Goal: Find specific page/section: Find specific page/section

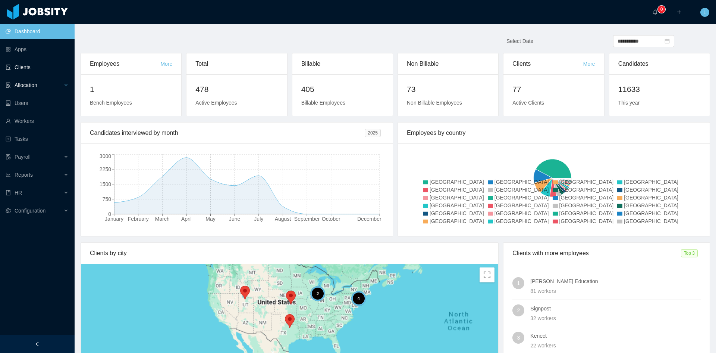
click at [50, 79] on div "Allocation" at bounding box center [37, 85] width 75 height 15
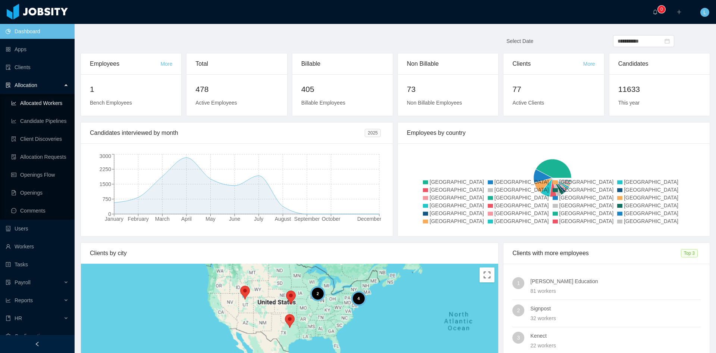
click at [55, 103] on link "Allocated Workers" at bounding box center [39, 103] width 57 height 15
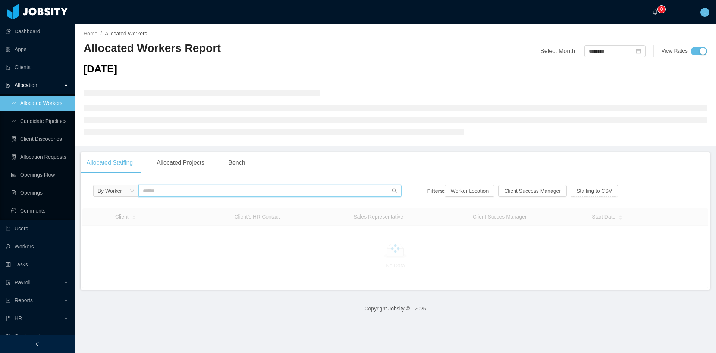
click at [240, 191] on input "text" at bounding box center [269, 191] width 263 height 12
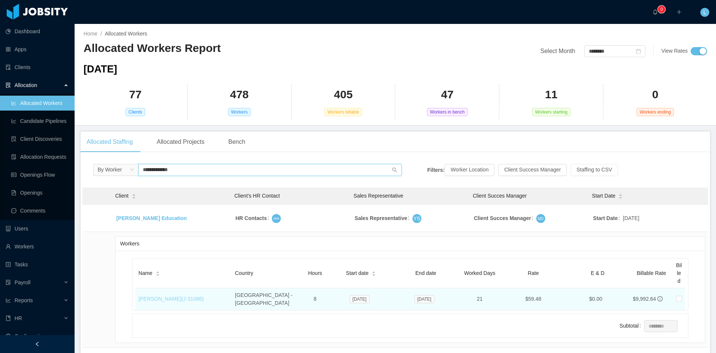
type input "**********"
click at [181, 296] on link "[PERSON_NAME] (J- 31086 )" at bounding box center [170, 299] width 65 height 6
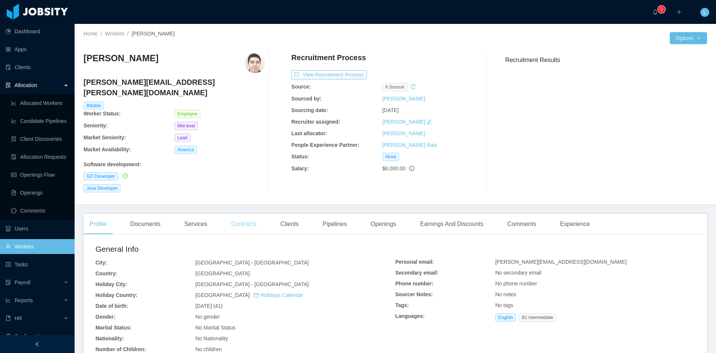
click at [256, 215] on div "Contracts" at bounding box center [243, 223] width 37 height 21
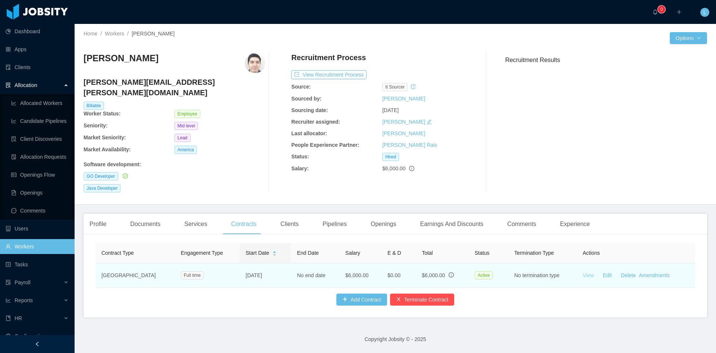
click at [583, 272] on link "View" at bounding box center [588, 275] width 11 height 6
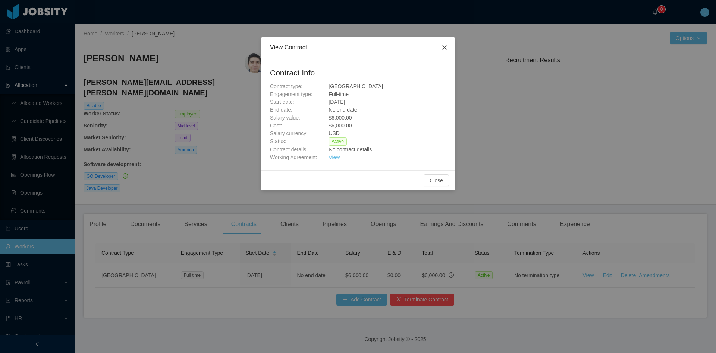
click at [445, 49] on icon "icon: close" at bounding box center [445, 47] width 6 height 6
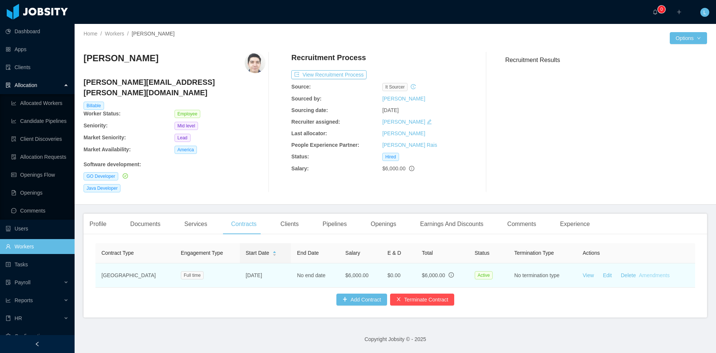
click at [648, 272] on link "Amendments" at bounding box center [654, 275] width 31 height 6
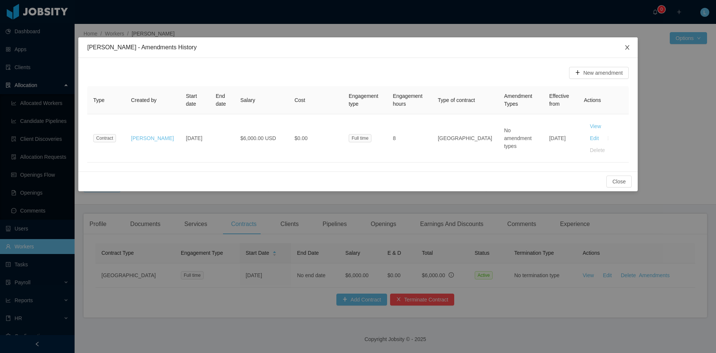
click at [629, 49] on icon "icon: close" at bounding box center [628, 47] width 6 height 6
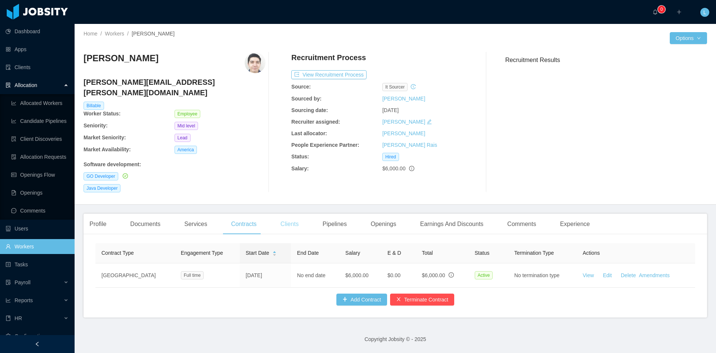
click at [288, 217] on div "Clients" at bounding box center [290, 223] width 30 height 21
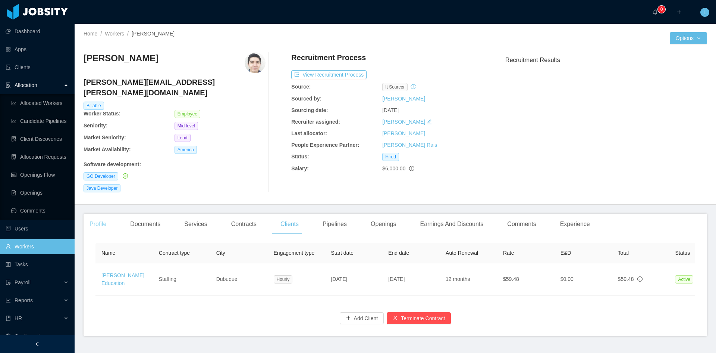
click at [105, 213] on div "Profile" at bounding box center [98, 223] width 29 height 21
